Goal: Task Accomplishment & Management: Manage account settings

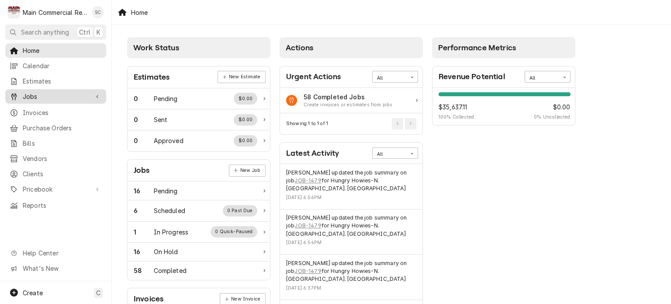
click at [56, 94] on span "Jobs" at bounding box center [56, 96] width 66 height 9
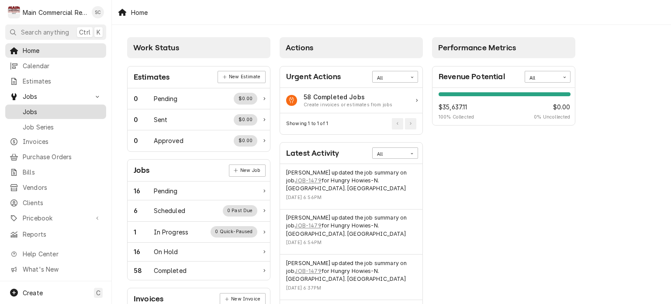
click at [51, 107] on span "Jobs" at bounding box center [62, 111] width 79 height 9
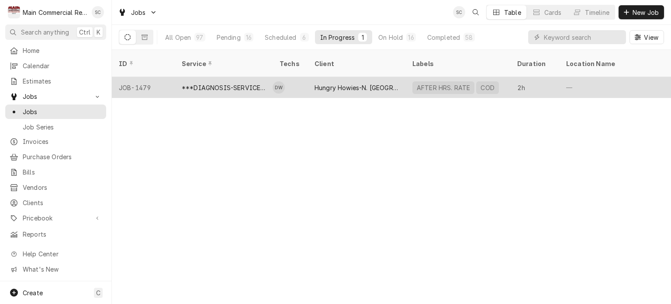
click at [336, 83] on div "Hungry Howies-N. Armenia Ave. Tampa" at bounding box center [357, 87] width 84 height 9
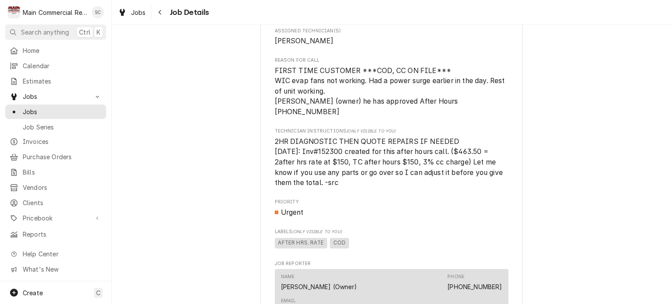
scroll to position [500, 0]
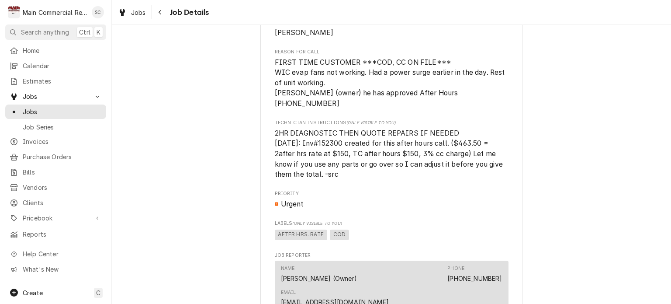
drag, startPoint x: 663, startPoint y: 180, endPoint x: 661, endPoint y: 189, distance: 8.5
click at [661, 189] on div "Active Hungry Howies-N. Armenia Ave. Tampa 5802 N Armenia Ave, Tampa, FL 33603 …" at bounding box center [391, 109] width 559 height 1148
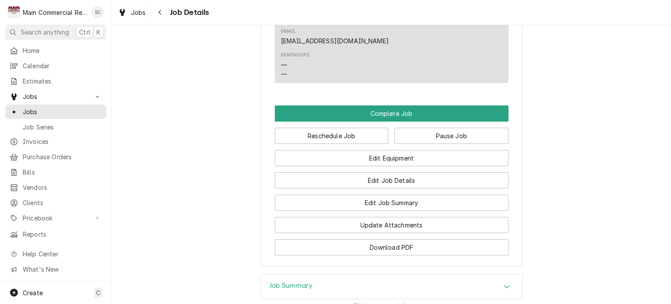
scroll to position [928, 0]
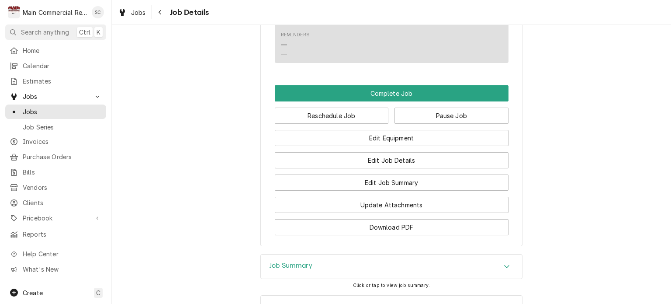
click at [504, 263] on icon "Accordion Header" at bounding box center [507, 266] width 6 height 7
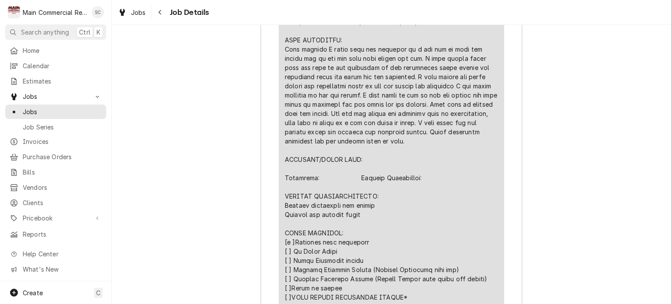
scroll to position [1535, 0]
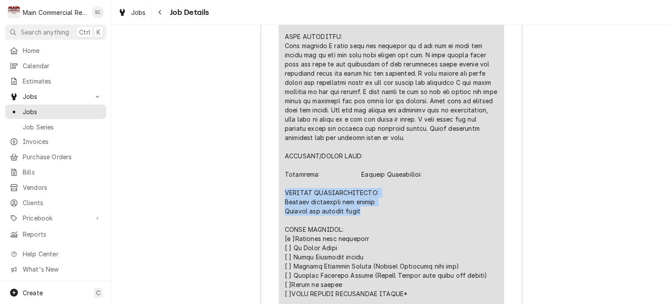
drag, startPoint x: 361, startPoint y: 150, endPoint x: 281, endPoint y: 129, distance: 82.8
click at [281, 129] on div "Short Description ***DIAGNOSIS-SERVICE CALL*** Service Date Sep 25, 2025 Hourly…" at bounding box center [392, 111] width 226 height 607
copy div "FURTHER RECOMMENDATIONS: Replace evaporator fan motors Replace air defrost clock"
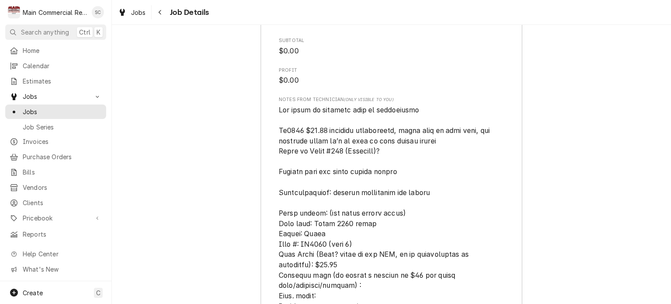
scroll to position [2097, 0]
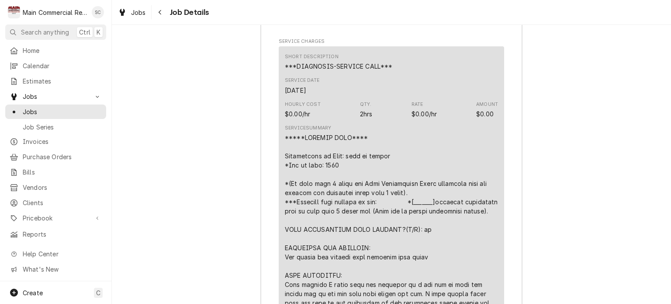
scroll to position [1090, 0]
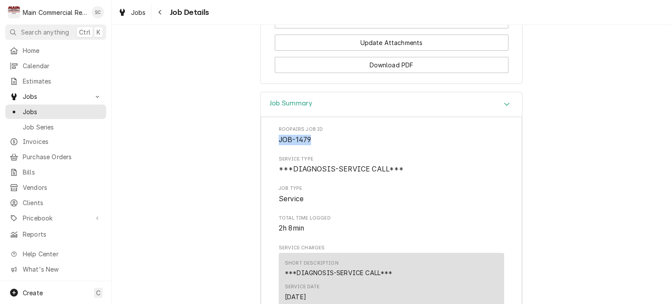
drag, startPoint x: 309, startPoint y: 66, endPoint x: 272, endPoint y: 68, distance: 37.2
copy span "JOB-1479"
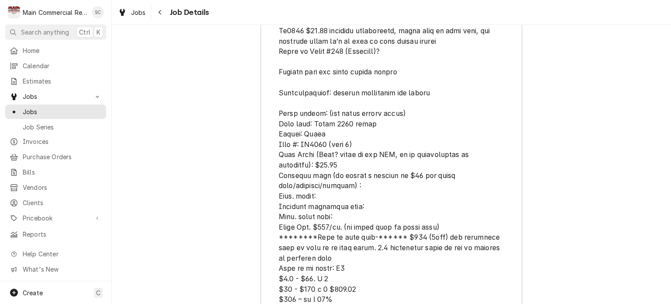
scroll to position [2109, 0]
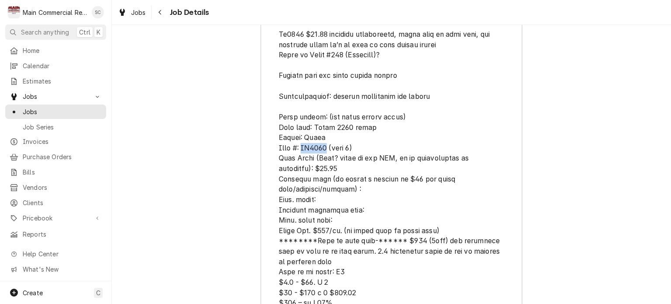
drag, startPoint x: 323, startPoint y: 83, endPoint x: 302, endPoint y: 82, distance: 21.4
click at [302, 82] on span "[object Object]" at bounding box center [390, 215] width 223 height 411
copy span "US9721"
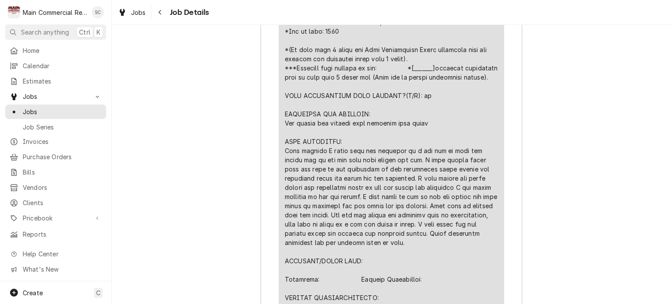
scroll to position [1264, 0]
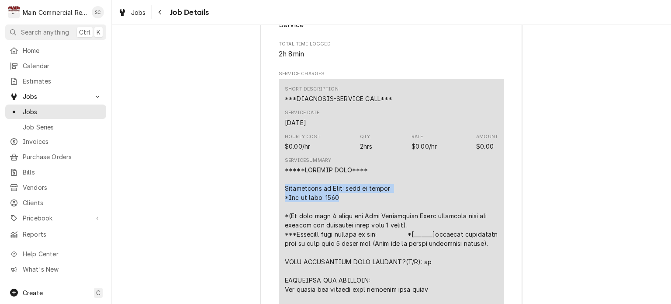
drag, startPoint x: 337, startPoint y: 125, endPoint x: 277, endPoint y: 116, distance: 61.4
copy div "Description of Unit: walk in cooler *Age of unit: 2012"
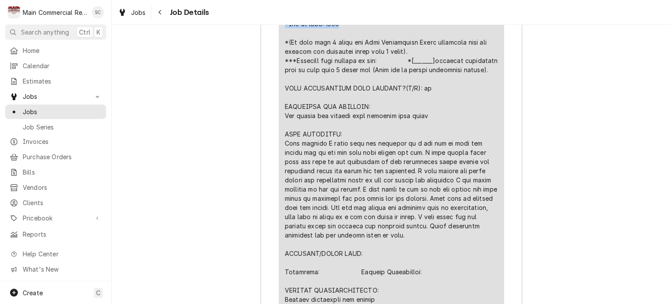
scroll to position [1420, 0]
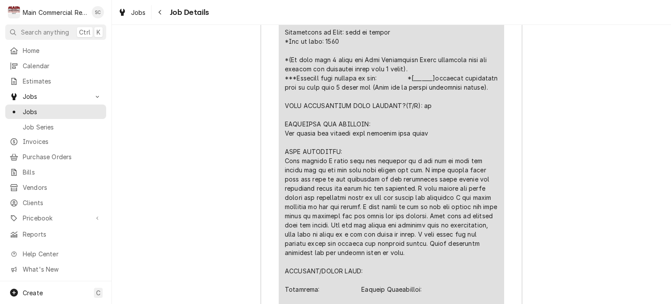
drag, startPoint x: 356, startPoint y: 260, endPoint x: 304, endPoint y: 248, distance: 52.9
drag, startPoint x: 304, startPoint y: 248, endPoint x: 357, endPoint y: 264, distance: 55.0
click at [357, 264] on div "Line Item" at bounding box center [391, 266] width 213 height 514
drag, startPoint x: 355, startPoint y: 261, endPoint x: 281, endPoint y: 243, distance: 75.7
click at [285, 243] on div "Line Item" at bounding box center [391, 266] width 213 height 514
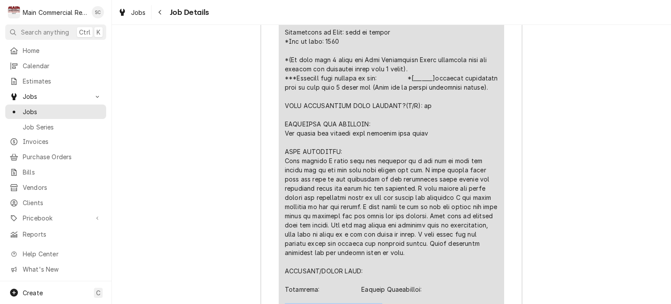
copy div "FURTHER RECOMMENDATIONS: Replace evaporator fan motors Replace air defrost clock"
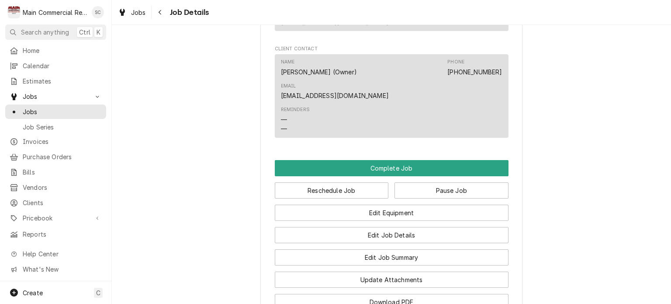
scroll to position [887, 0]
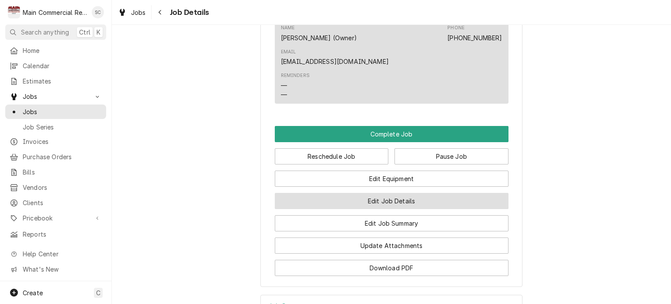
click at [442, 193] on button "Edit Job Details" at bounding box center [392, 201] width 234 height 16
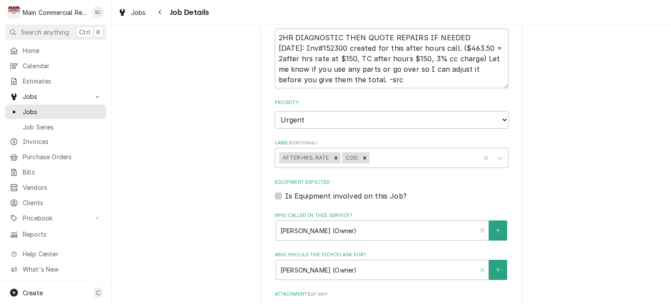
scroll to position [458, 0]
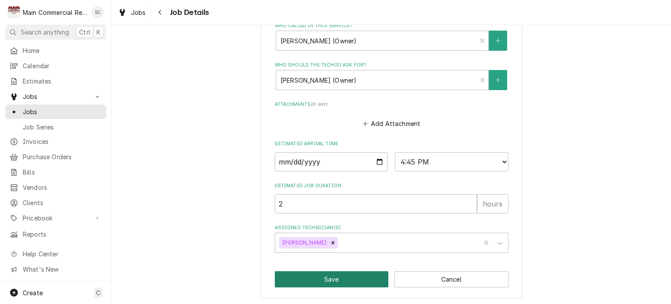
click at [349, 279] on button "Save" at bounding box center [332, 279] width 114 height 16
type textarea "x"
